Goal: Check status: Check status

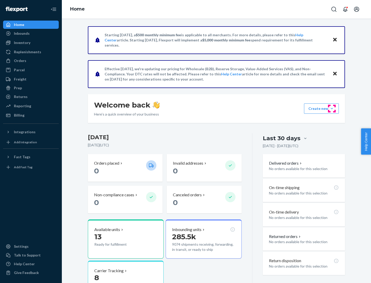
click at [332, 109] on button "Create new Create new inbound Create new order Create new product" at bounding box center [321, 109] width 35 height 10
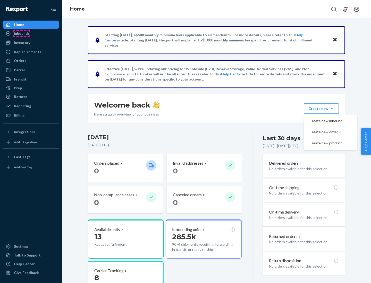
click at [21, 34] on div "Inbounds" at bounding box center [22, 33] width 16 height 5
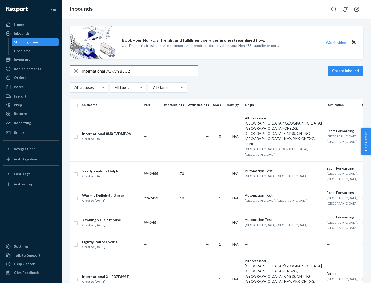
type input "International 7QKVYB5C29"
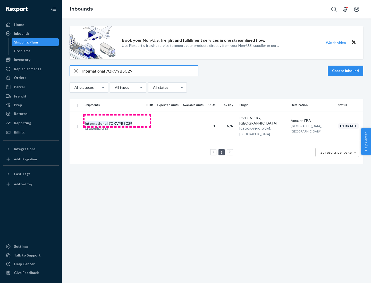
click at [117, 126] on div "Created [DATE]" at bounding box center [108, 128] width 47 height 5
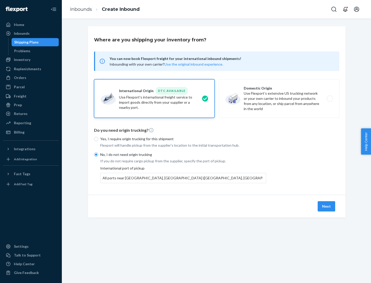
click at [327, 206] on button "Next" at bounding box center [327, 207] width 18 height 10
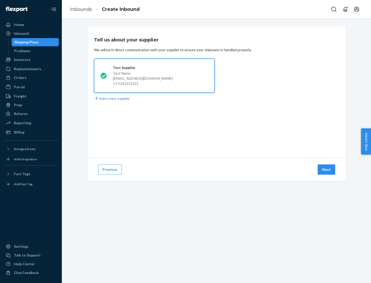
click at [327, 170] on button "Next" at bounding box center [327, 170] width 18 height 10
